Goal: Find specific page/section: Find specific page/section

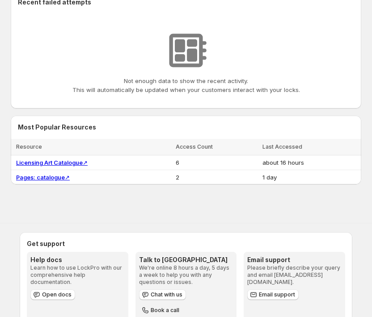
scroll to position [329, 0]
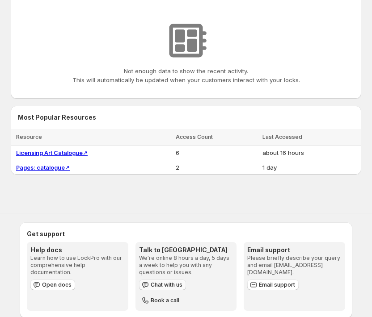
click at [155, 283] on span "Chat with us" at bounding box center [167, 285] width 32 height 7
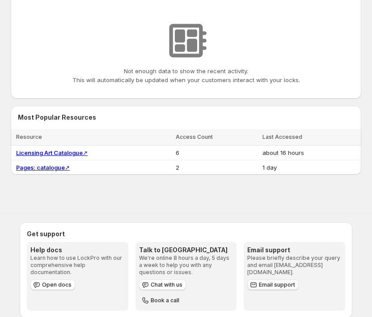
click at [288, 282] on span "Email support" at bounding box center [277, 285] width 36 height 7
click at [183, 295] on button "Book a call" at bounding box center [161, 300] width 44 height 11
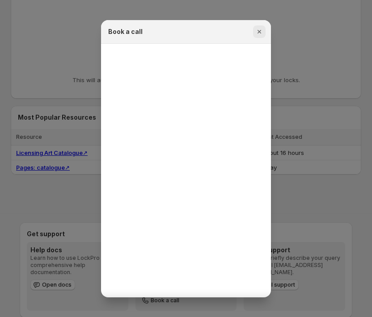
click at [260, 34] on icon "Close" at bounding box center [259, 31] width 9 height 9
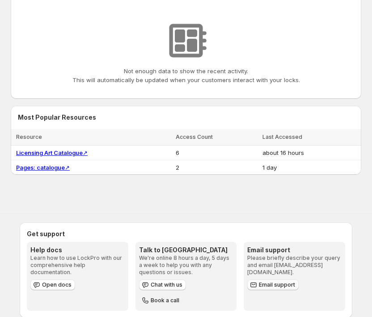
click at [266, 282] on span "Email support" at bounding box center [277, 285] width 36 height 7
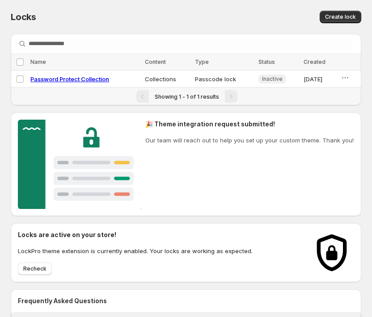
select select "******"
